Goal: Task Accomplishment & Management: Manage account settings

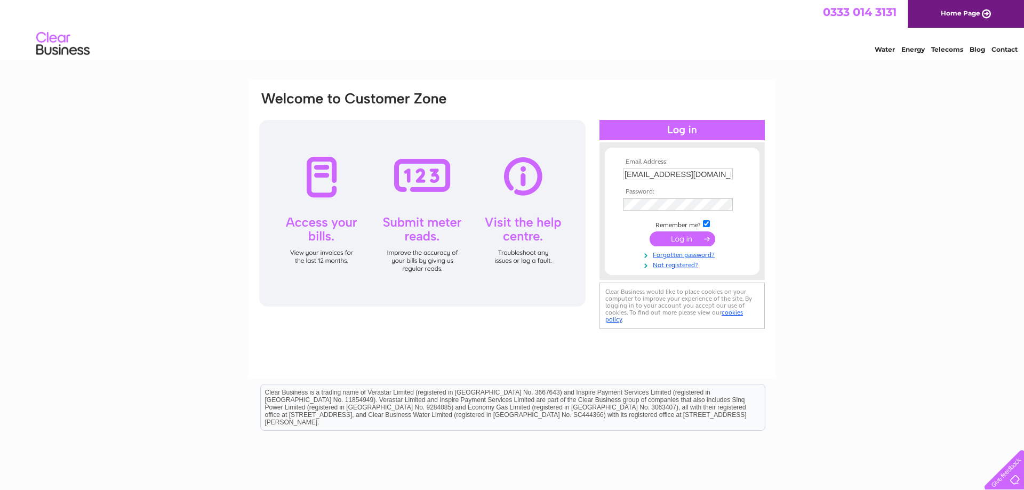
click at [680, 243] on input "submit" at bounding box center [683, 239] width 66 height 15
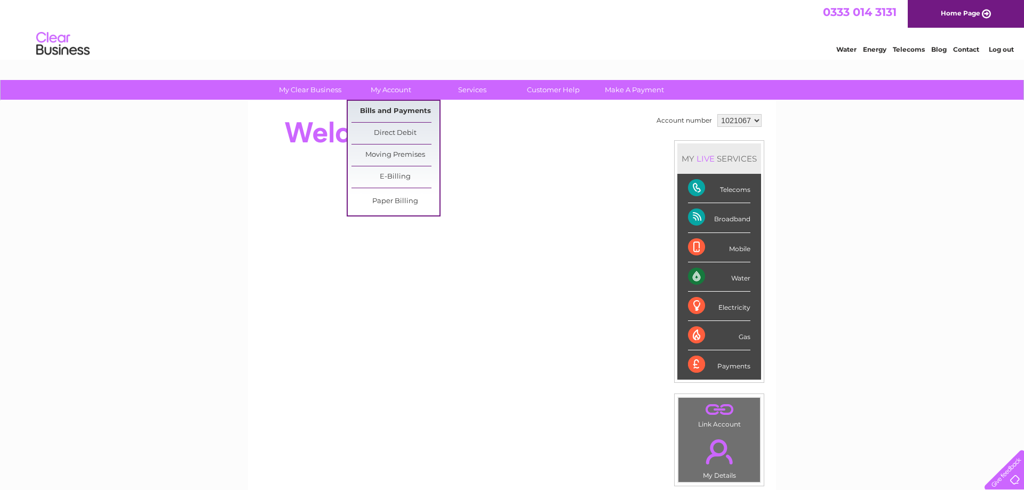
click at [401, 112] on link "Bills and Payments" at bounding box center [396, 111] width 88 height 21
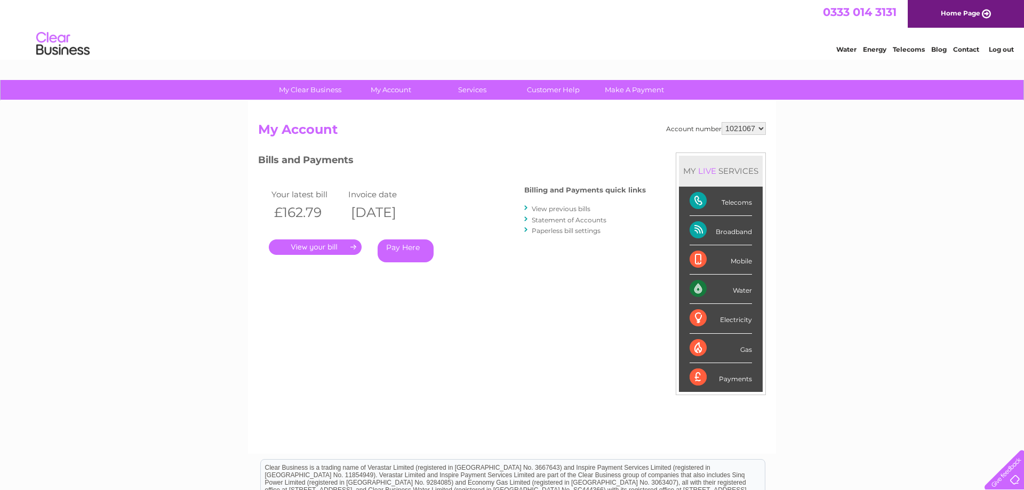
click at [322, 239] on div ". Pay Here" at bounding box center [375, 232] width 213 height 16
click at [322, 242] on link "." at bounding box center [315, 247] width 93 height 15
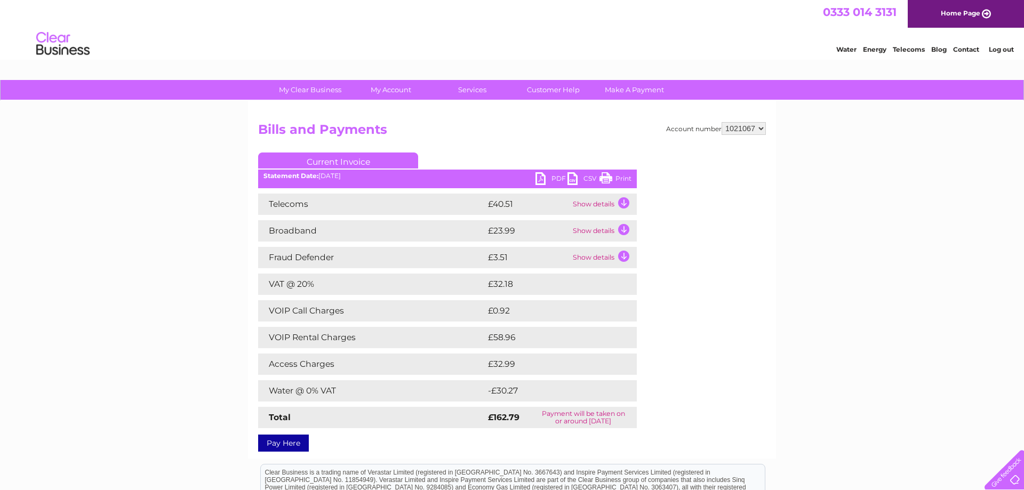
click at [544, 175] on link "PDF" at bounding box center [552, 179] width 32 height 15
